Goal: Transaction & Acquisition: Purchase product/service

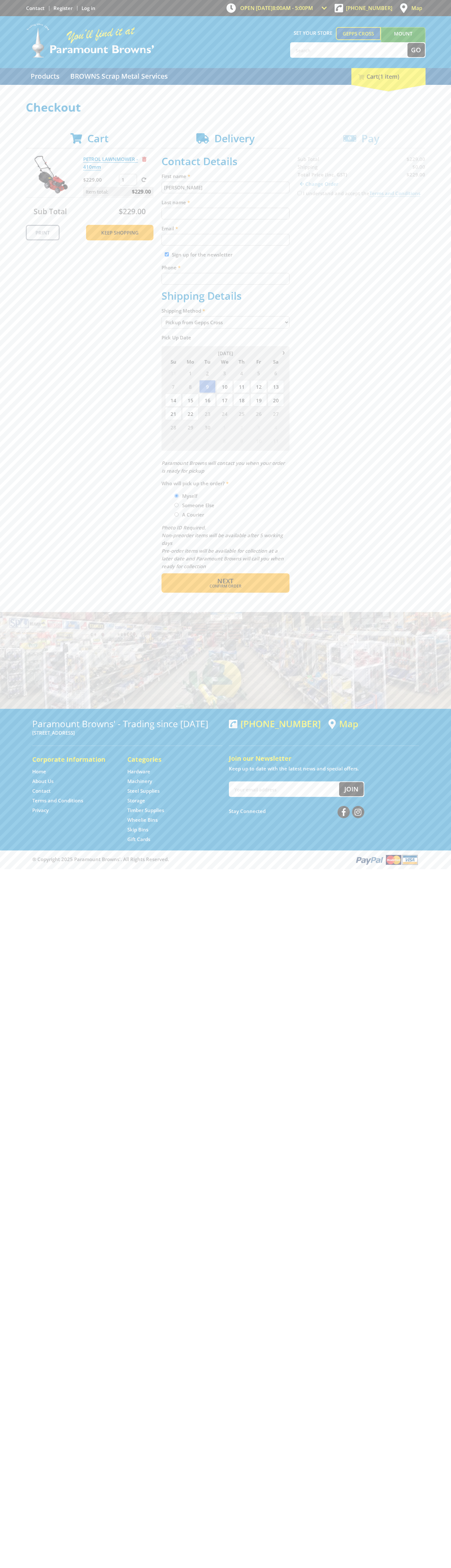
type input "[PERSON_NAME]"
type input "[EMAIL_ADDRESS][DOMAIN_NAME]"
type input "0293744000"
click at [226, 581] on span "Next" at bounding box center [226, 581] width 17 height 9
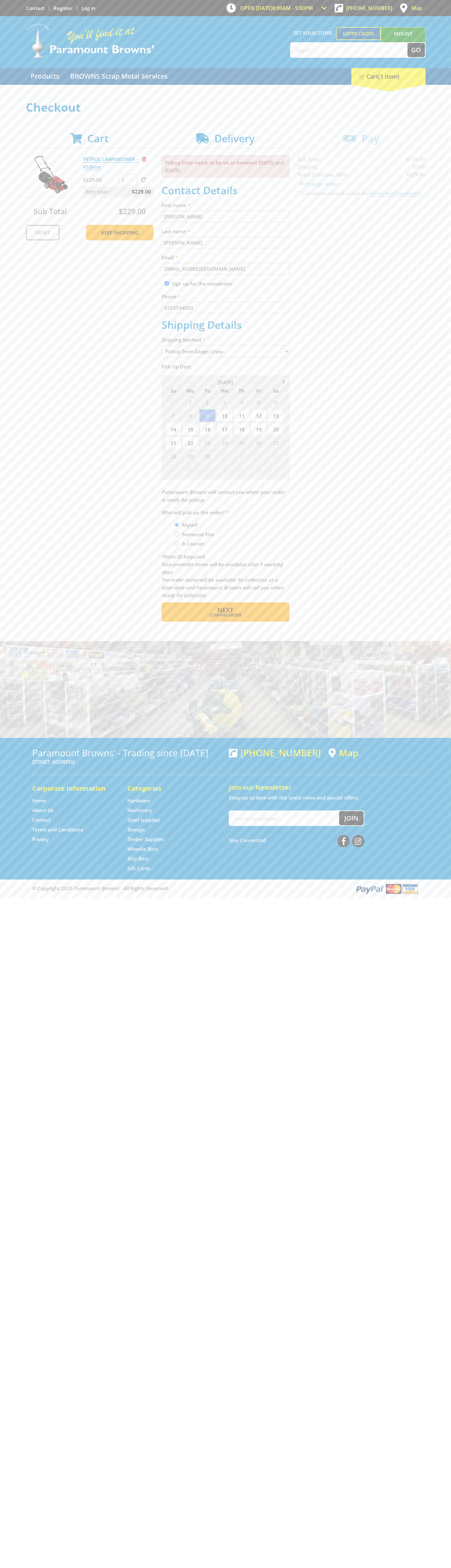
type input "[PERSON_NAME]"
click at [226, 615] on span "Confirm order" at bounding box center [226, 615] width 101 height 4
click at [226, 610] on span "Next" at bounding box center [226, 609] width 17 height 9
